Goal: Check status: Check status

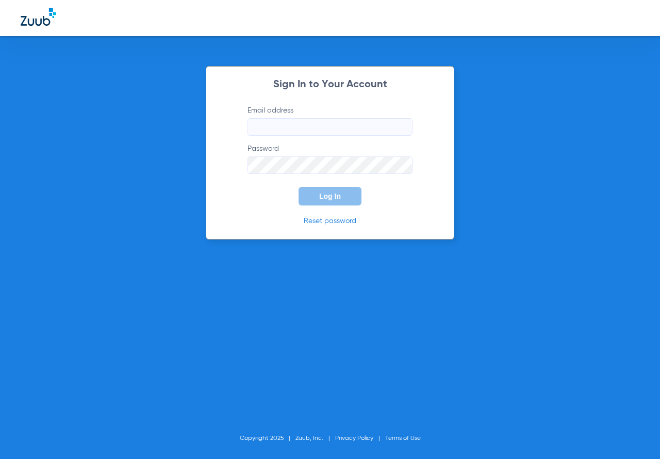
type input "[DOMAIN_NAME][EMAIL_ADDRESS][DOMAIN_NAME]"
click at [337, 203] on button "Log In" at bounding box center [330, 196] width 63 height 19
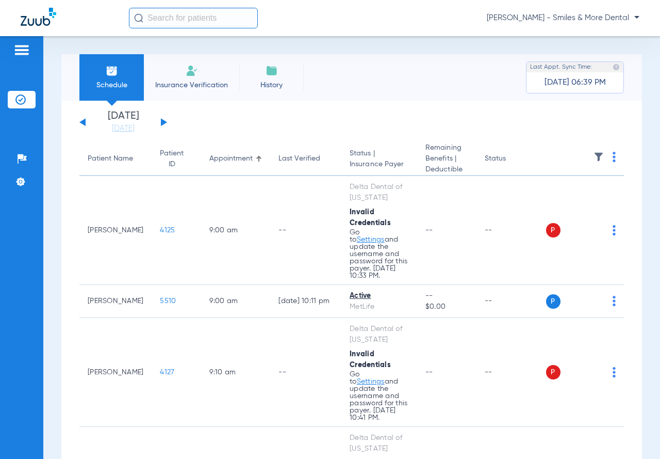
click at [160, 122] on div "Saturday 06-07-2025 Sunday 06-08-2025 Monday 06-09-2025 Tuesday 06-10-2025 Wedn…" at bounding box center [123, 122] width 88 height 23
click at [165, 122] on button at bounding box center [164, 122] width 6 height 8
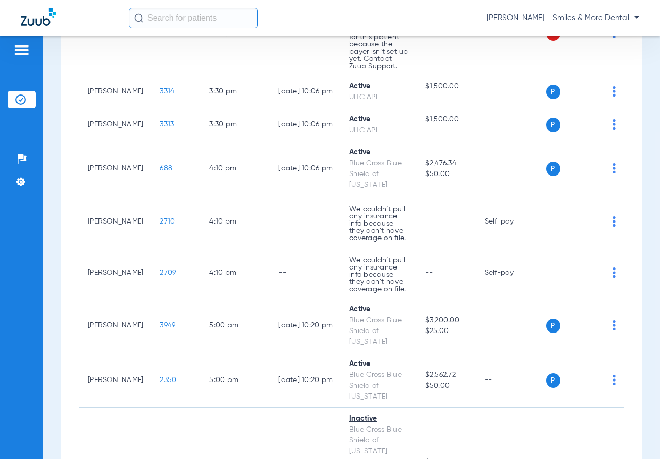
scroll to position [1284, 0]
